Goal: Task Accomplishment & Management: Complete application form

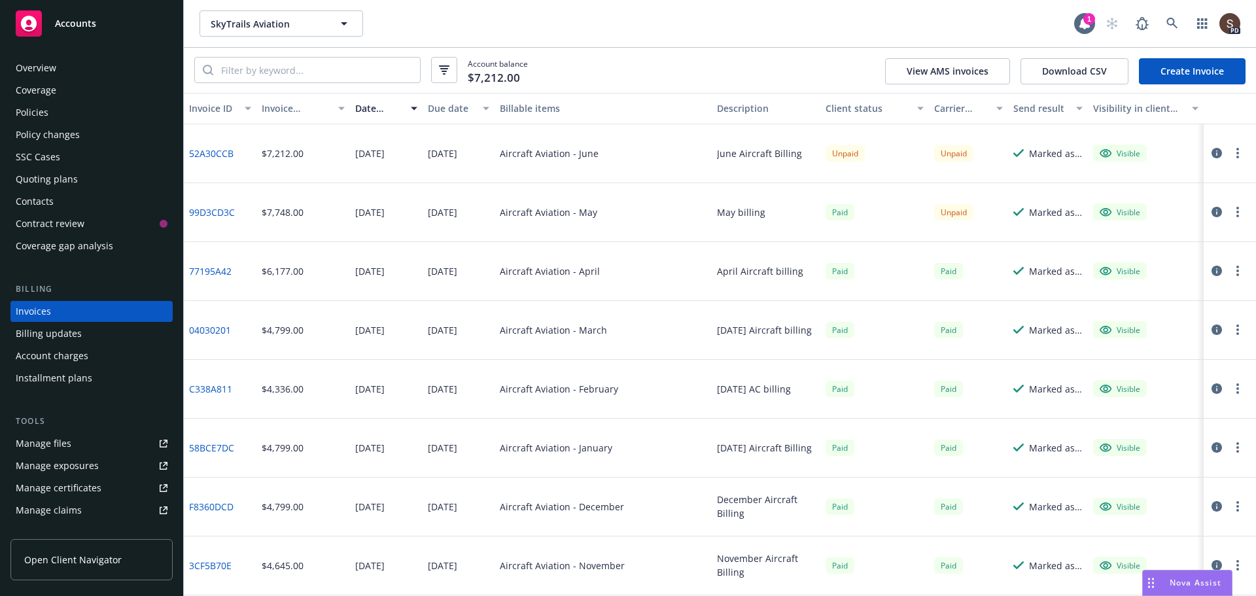
click at [1158, 69] on link "Create Invoice" at bounding box center [1192, 71] width 107 height 26
